Goal: Information Seeking & Learning: Learn about a topic

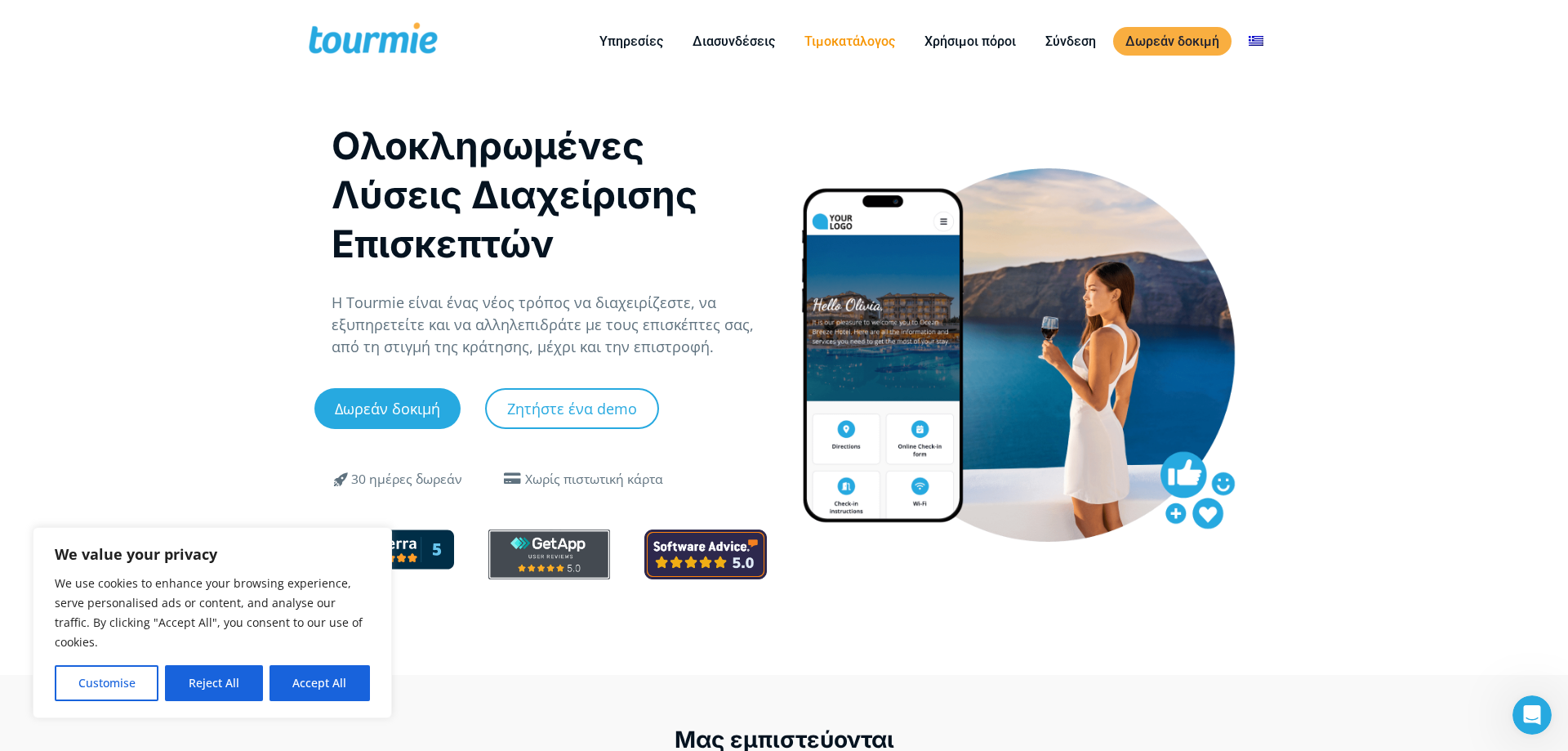
click at [886, 44] on link "Τιμοκατάλογος" at bounding box center [850, 41] width 116 height 20
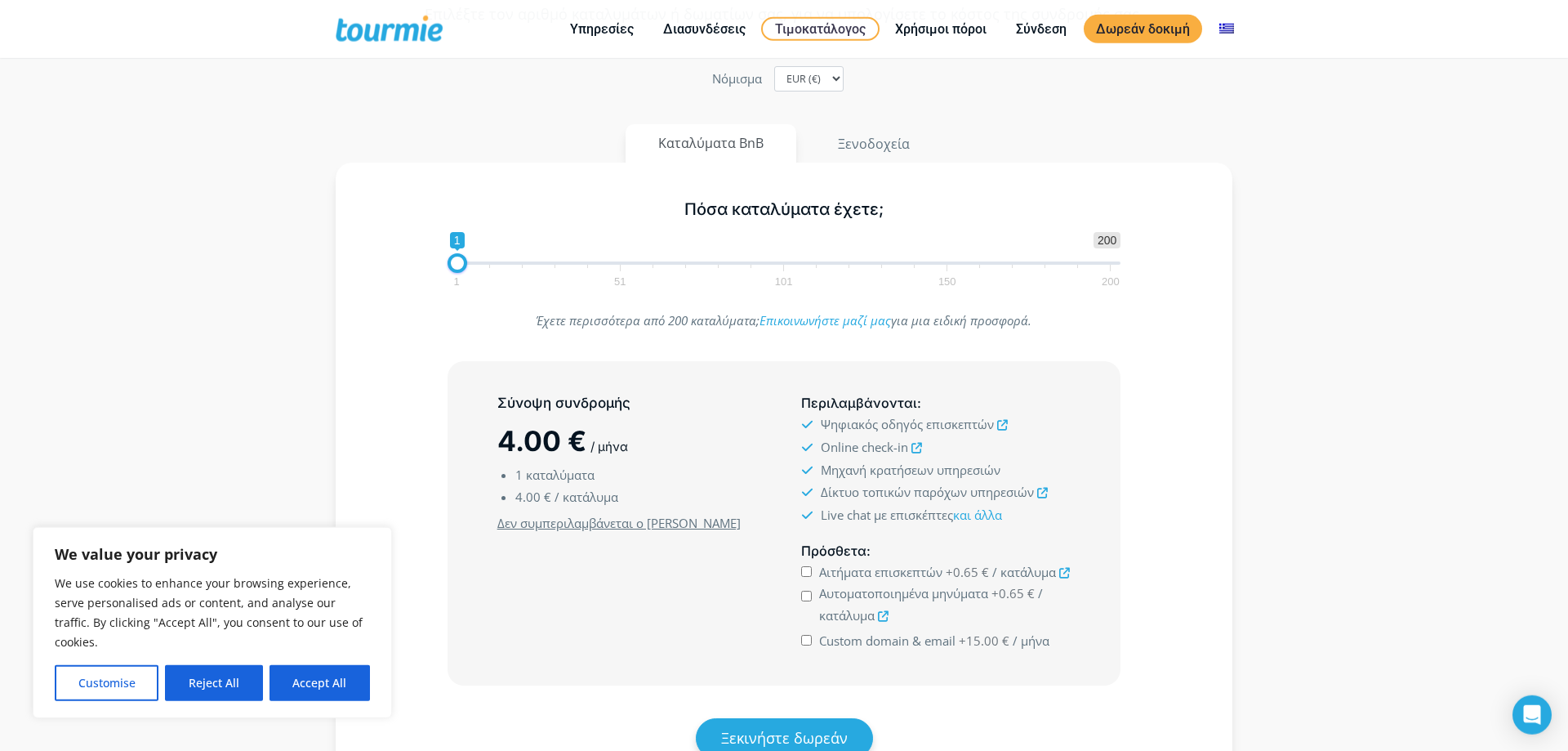
scroll to position [250, 0]
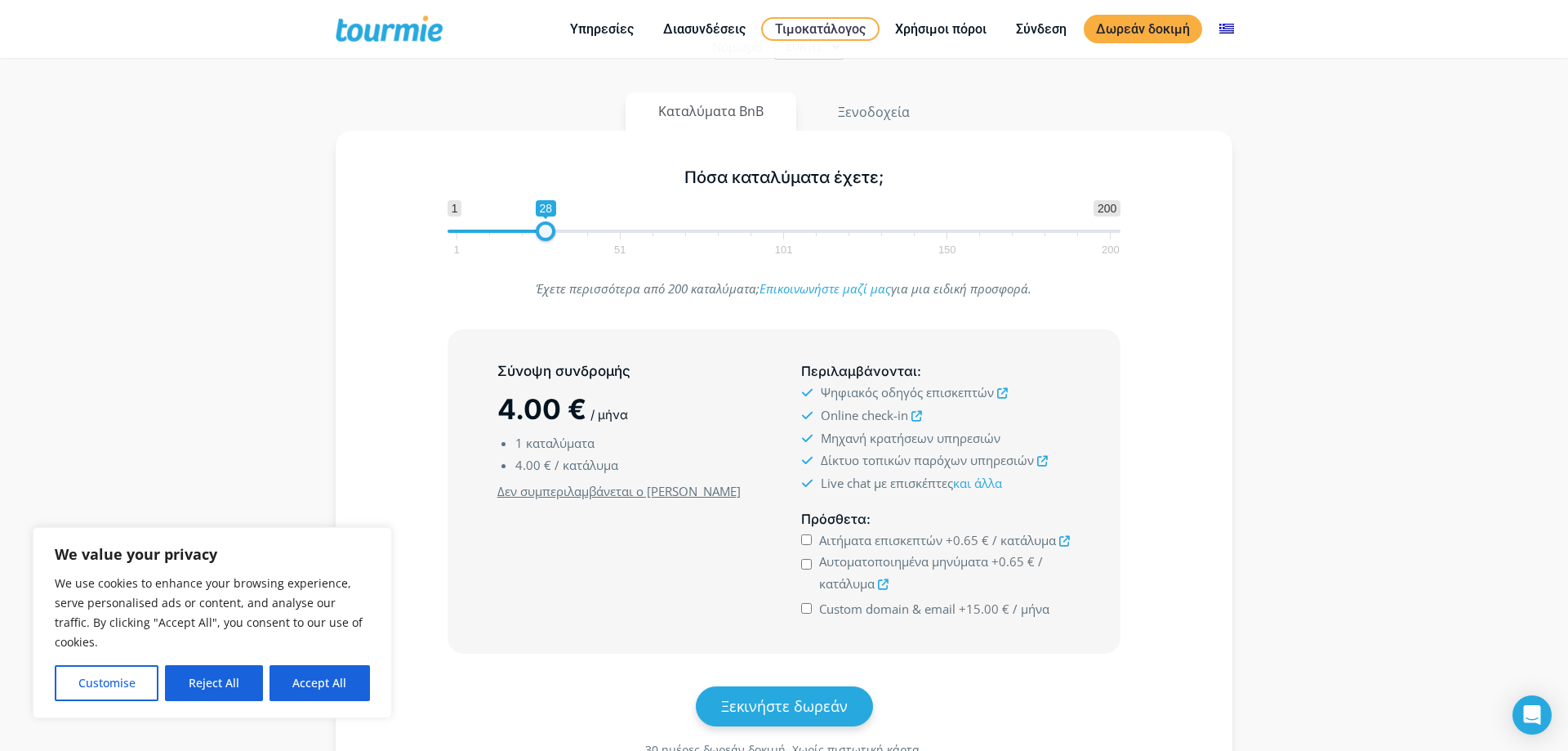
drag, startPoint x: 460, startPoint y: 232, endPoint x: 547, endPoint y: 234, distance: 87.0
click at [547, 234] on span at bounding box center [546, 231] width 20 height 20
click at [552, 230] on span at bounding box center [549, 231] width 20 height 20
drag, startPoint x: 552, startPoint y: 230, endPoint x: 532, endPoint y: 231, distance: 20.0
click at [532, 231] on span at bounding box center [536, 231] width 20 height 20
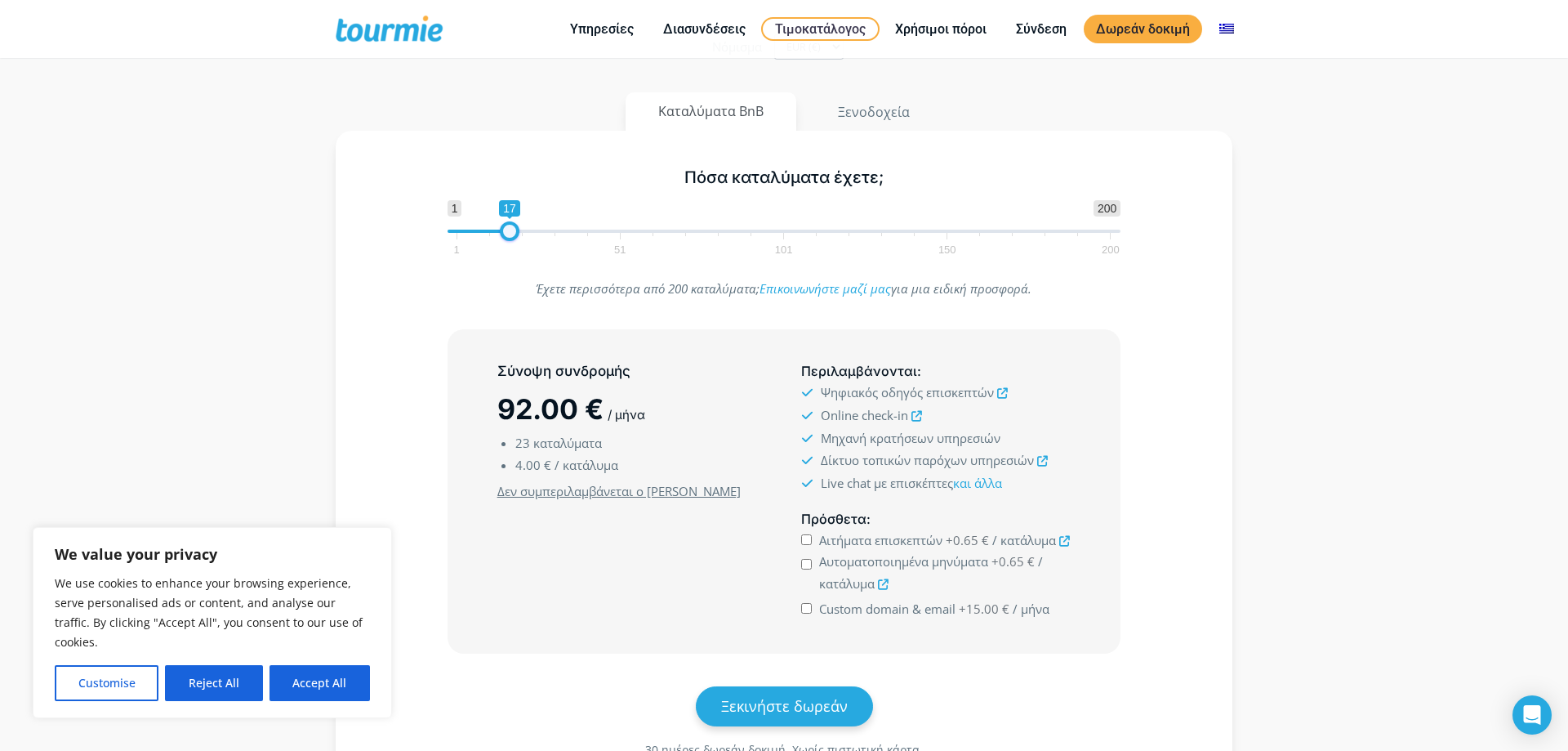
drag, startPoint x: 531, startPoint y: 231, endPoint x: 504, endPoint y: 235, distance: 27.3
click at [504, 235] on span at bounding box center [510, 231] width 20 height 20
drag, startPoint x: 504, startPoint y: 234, endPoint x: 487, endPoint y: 235, distance: 17.0
click at [488, 235] on span at bounding box center [493, 231] width 20 height 20
drag, startPoint x: 486, startPoint y: 235, endPoint x: 443, endPoint y: 238, distance: 43.1
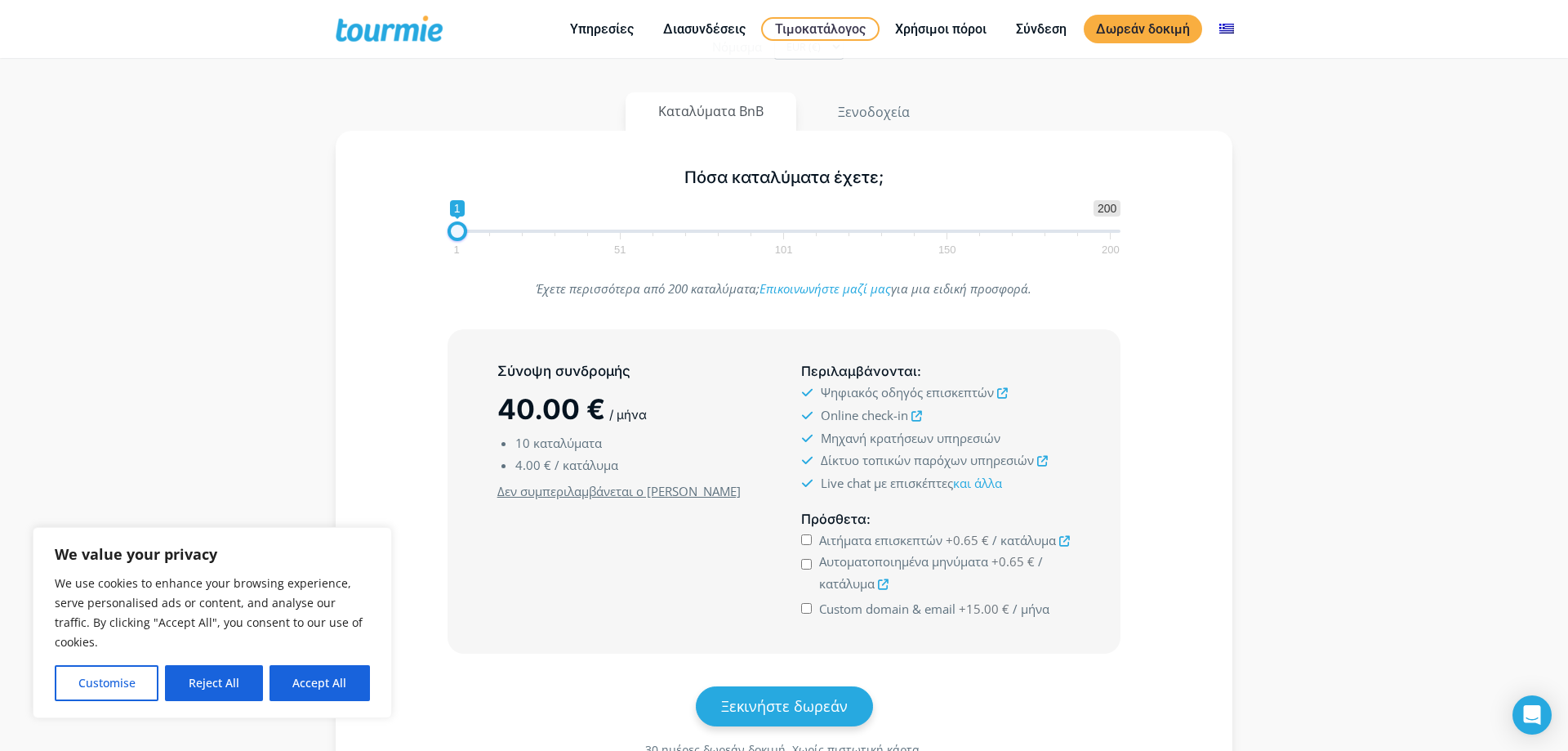
click at [443, 238] on div "1 200 0 0 1 1 51 101 150 200 1" at bounding box center [784, 226] width 708 height 53
drag, startPoint x: 453, startPoint y: 232, endPoint x: 667, endPoint y: 223, distance: 214.2
click at [667, 223] on span at bounding box center [671, 231] width 20 height 20
drag, startPoint x: 669, startPoint y: 223, endPoint x: 746, endPoint y: 224, distance: 77.0
click at [746, 224] on span at bounding box center [741, 231] width 20 height 20
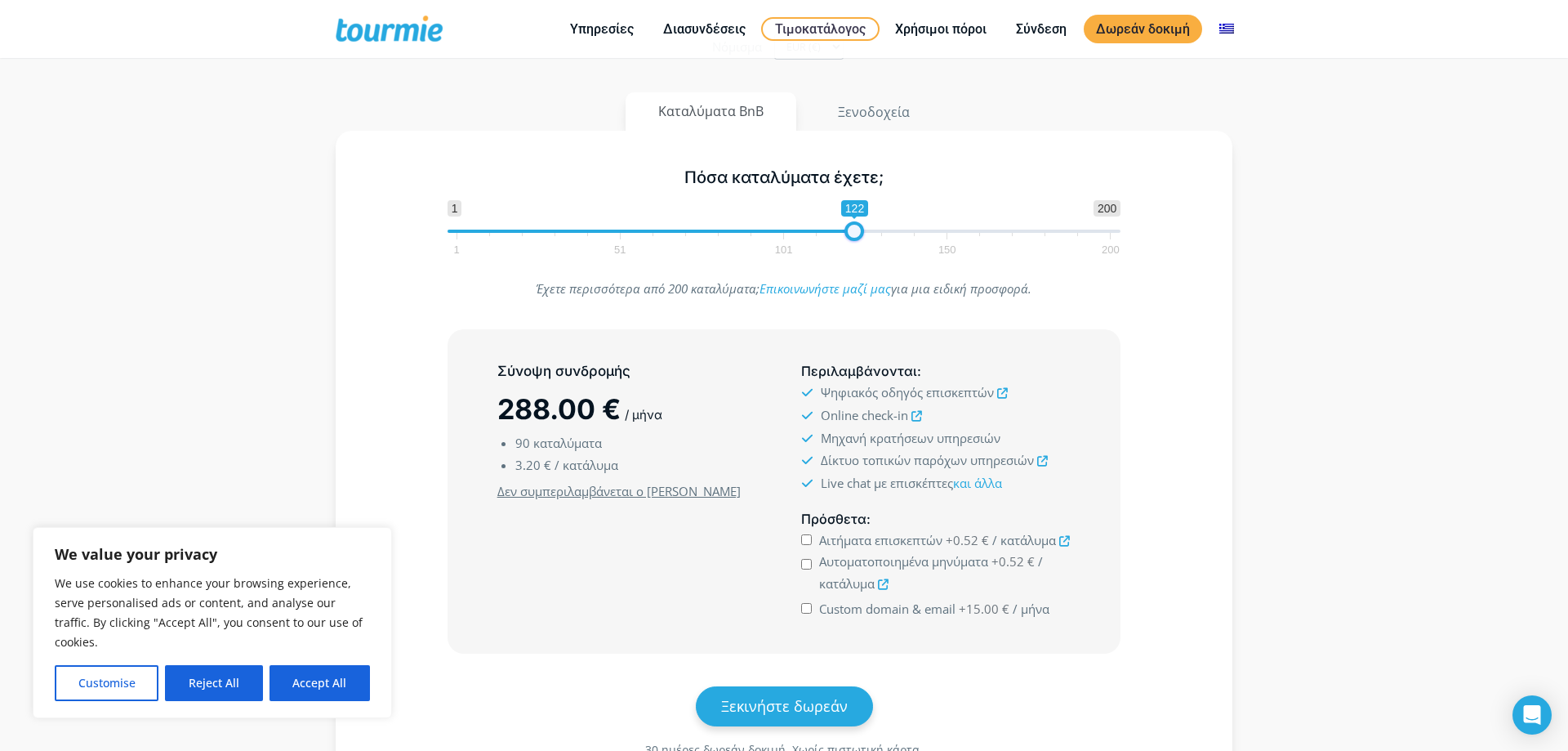
drag, startPoint x: 762, startPoint y: 226, endPoint x: 866, endPoint y: 224, distance: 104.0
click at [864, 224] on span at bounding box center [854, 231] width 20 height 20
drag, startPoint x: 866, startPoint y: 224, endPoint x: 1014, endPoint y: 222, distance: 148.0
click at [976, 222] on span at bounding box center [967, 231] width 20 height 20
drag, startPoint x: 1022, startPoint y: 225, endPoint x: 1156, endPoint y: 228, distance: 134.0
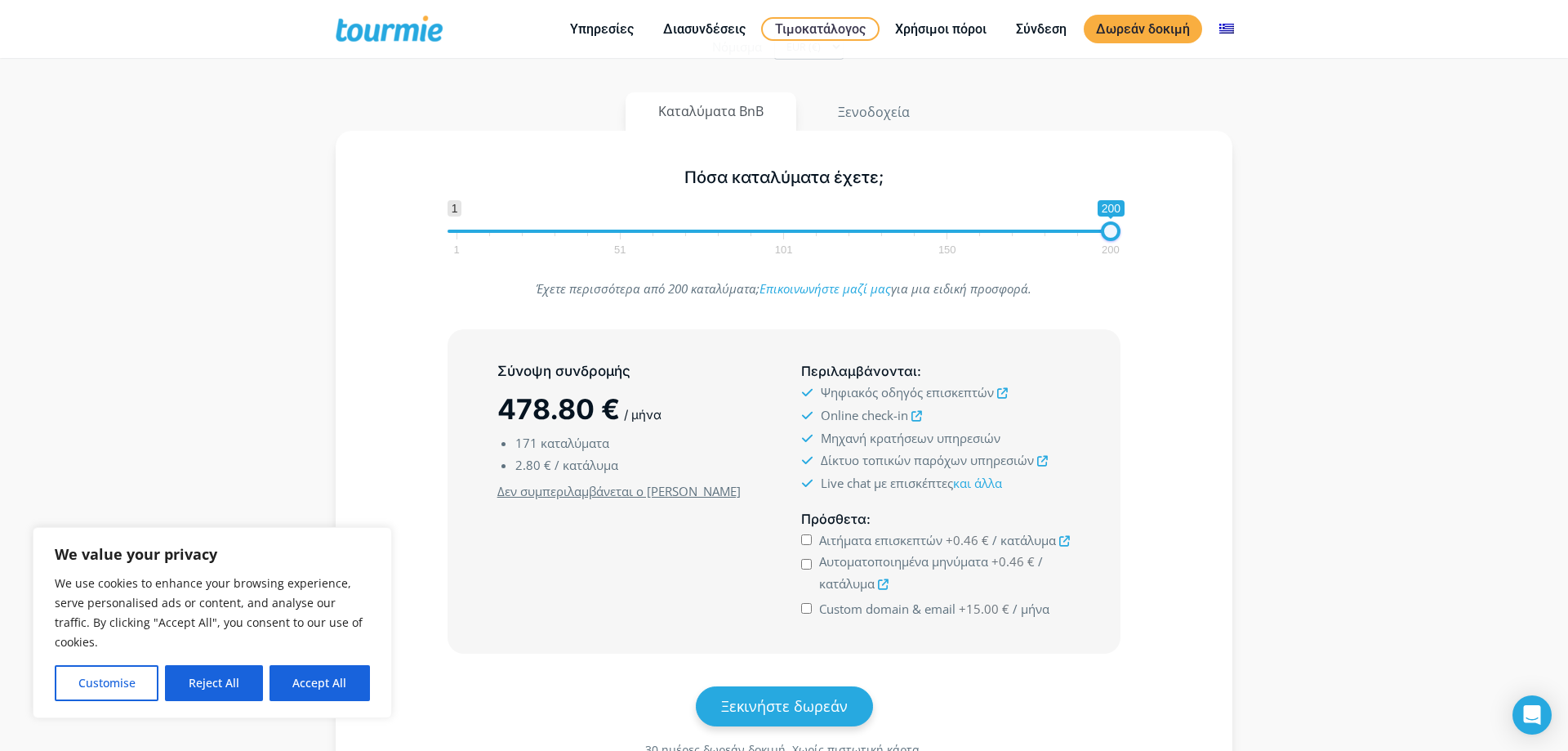
click at [1156, 228] on div "Πόσα καταλύματα έχετε; 1 200 0 0 200 1 51 101 150 200 200" at bounding box center [784, 208] width 849 height 107
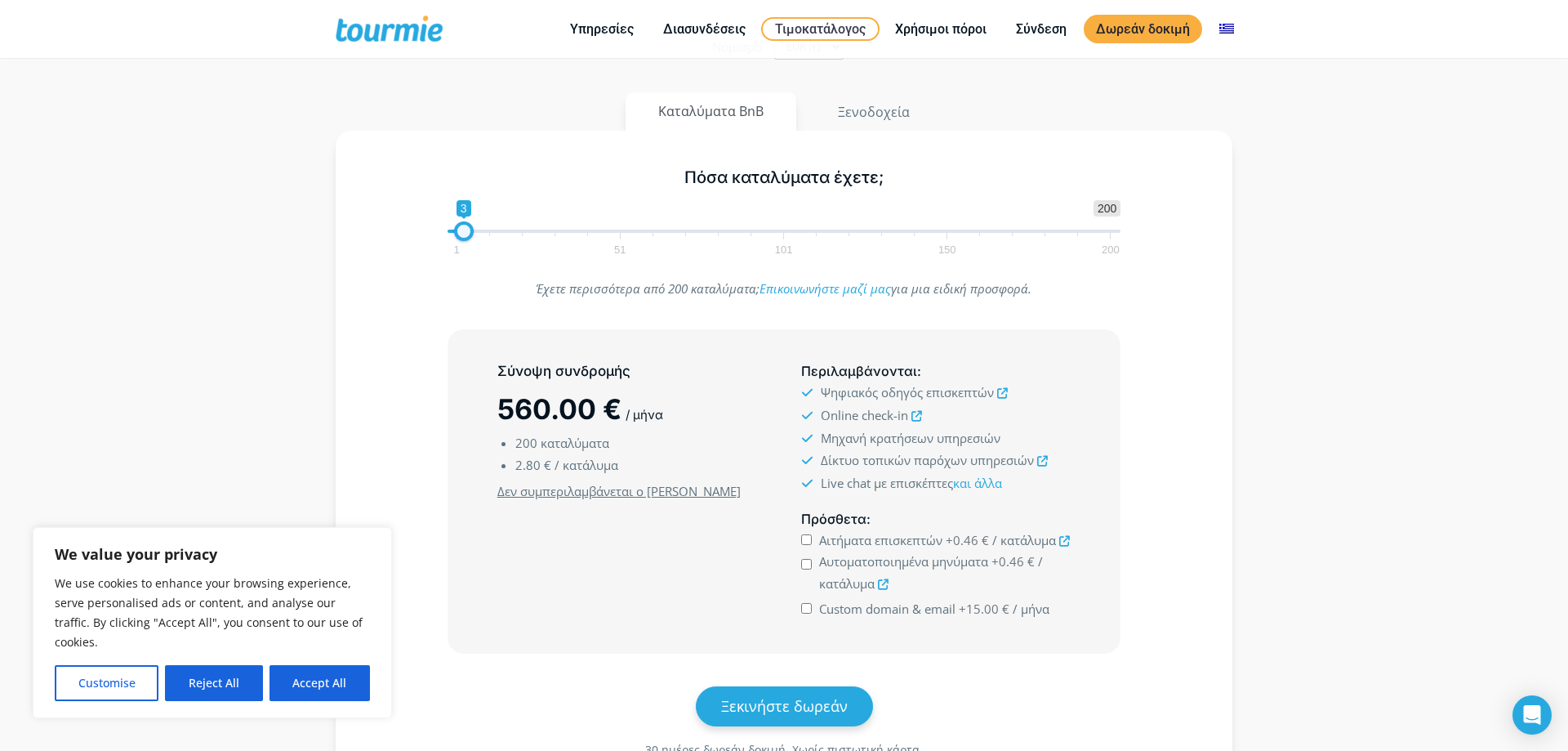
type input "1"
drag, startPoint x: 1103, startPoint y: 237, endPoint x: 373, endPoint y: 237, distance: 730.0
click at [373, 237] on div "Πόσα καταλύματα έχετε; 1 200 0 0 1 1 51 101 150 200 1" at bounding box center [784, 208] width 849 height 107
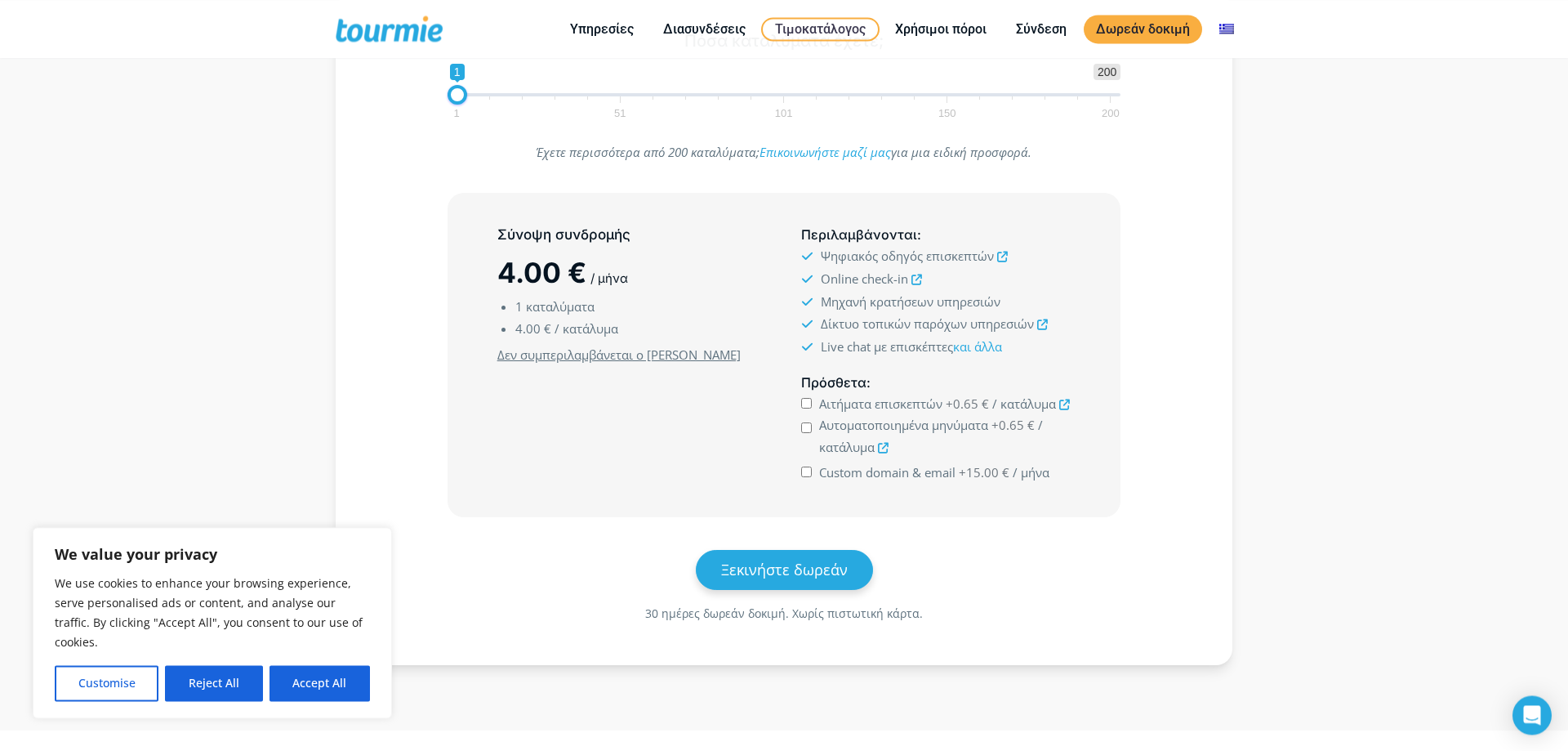
scroll to position [417, 0]
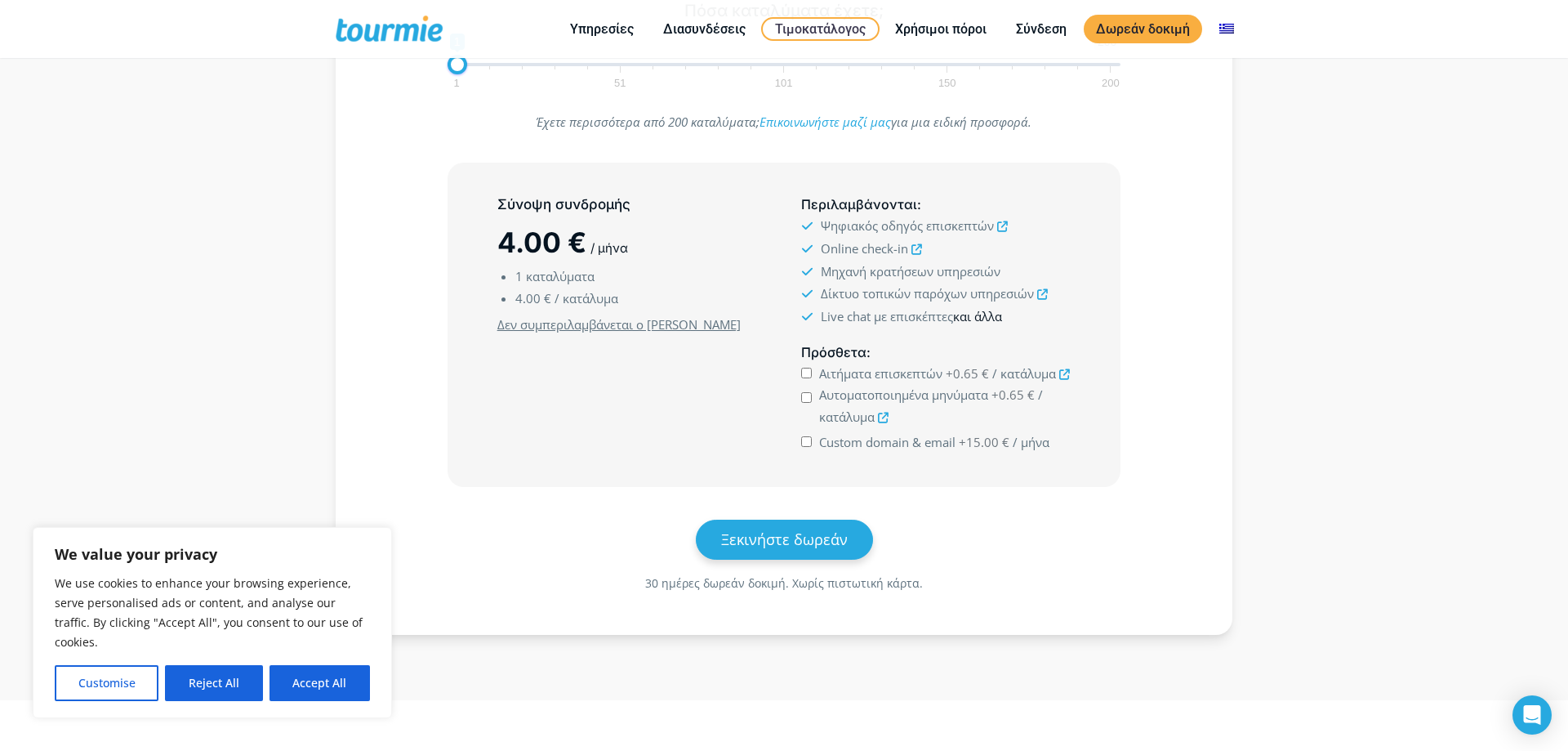
click at [991, 312] on link "και άλλα" at bounding box center [977, 316] width 49 height 16
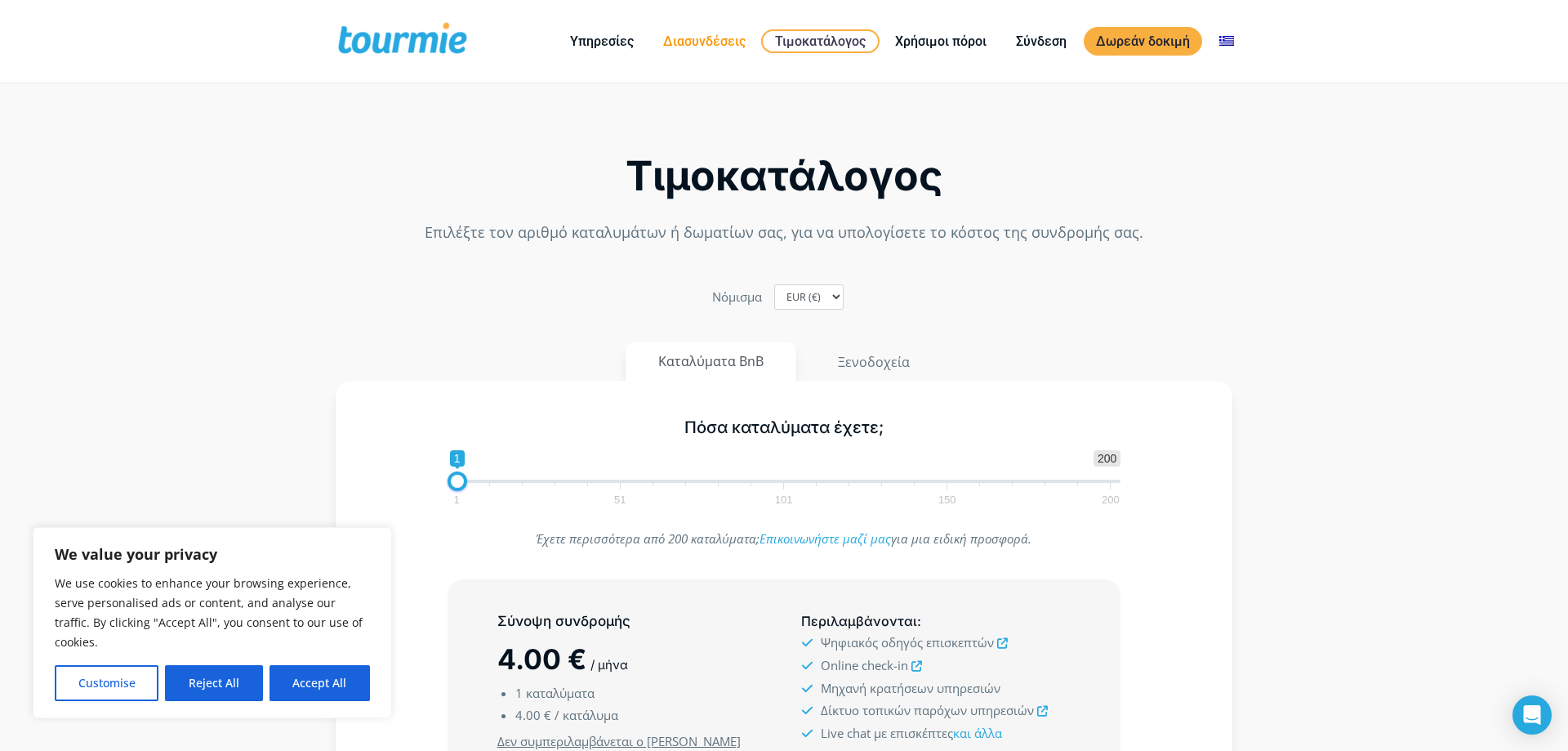
click at [708, 43] on link "Διασυνδέσεις" at bounding box center [704, 41] width 107 height 20
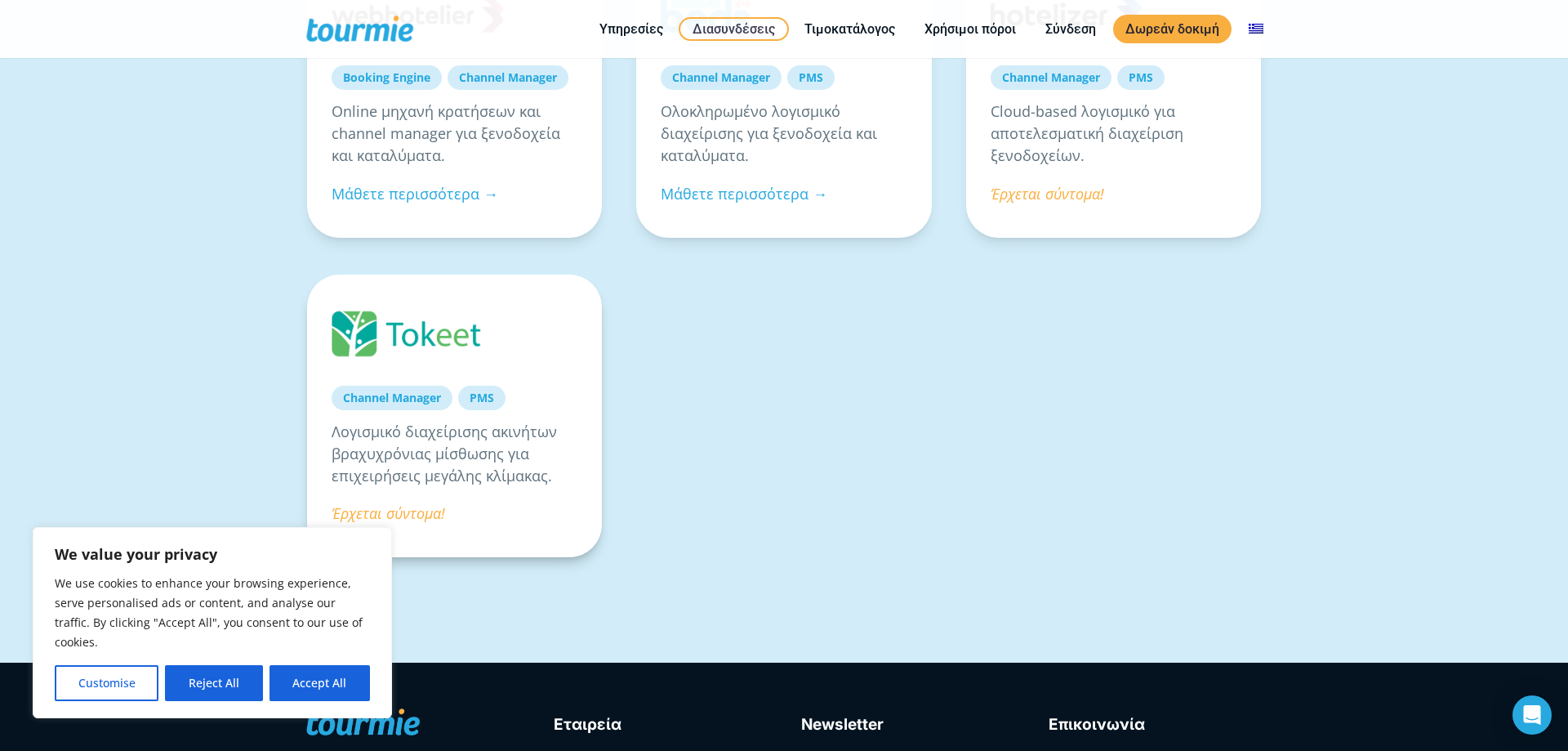
scroll to position [1251, 0]
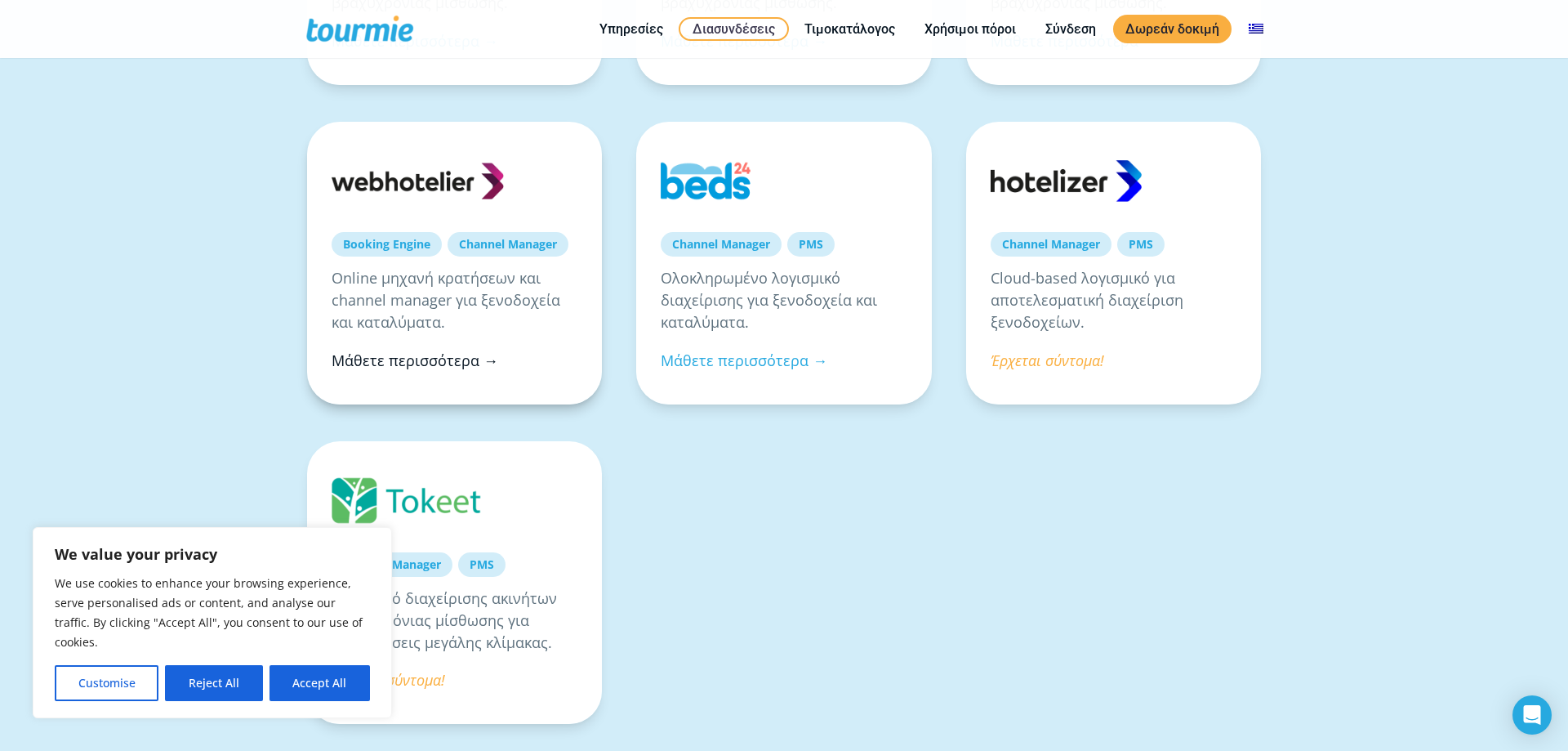
click at [431, 361] on link "Μάθετε περισσότερα →" at bounding box center [415, 361] width 166 height 20
